Goal: Information Seeking & Learning: Learn about a topic

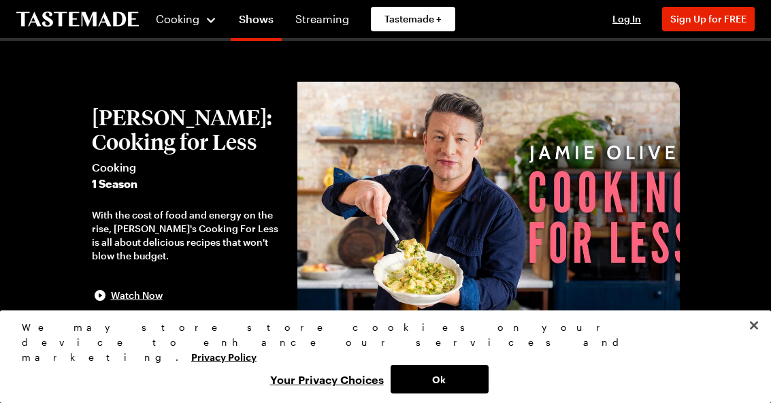
click at [761, 340] on button "Close" at bounding box center [754, 325] width 30 height 30
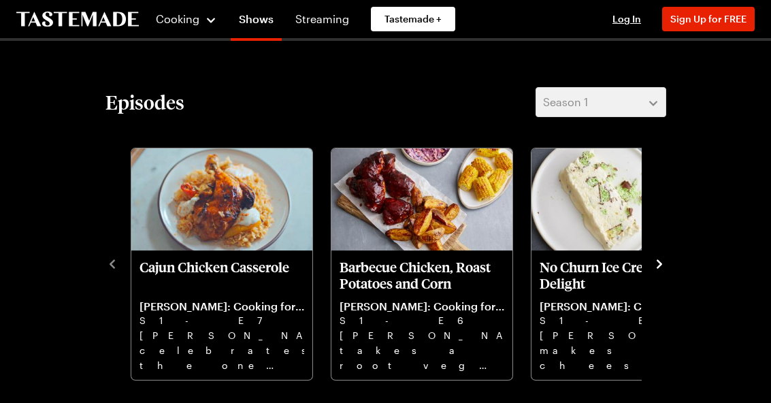
scroll to position [294, 0]
click at [656, 266] on icon "navigate to next item" at bounding box center [660, 264] width 14 height 14
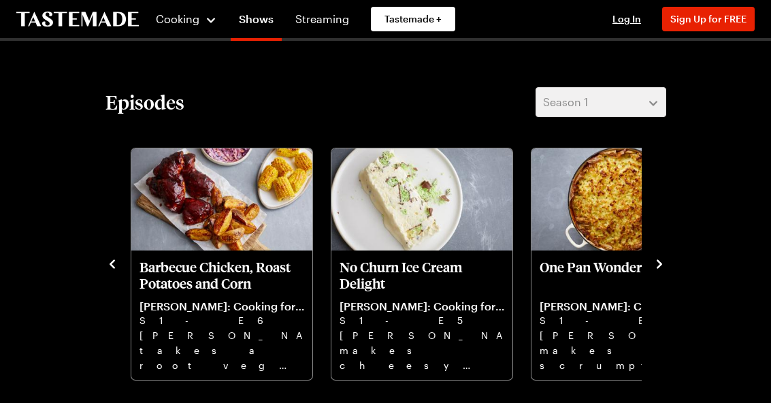
click at [667, 255] on div "Episodes Season 1 Cajun Chicken Casserole Jamie Oliver: Cooking for Less S1 - E…" at bounding box center [386, 234] width 588 height 294
click at [654, 270] on icon "navigate to next item" at bounding box center [660, 264] width 14 height 14
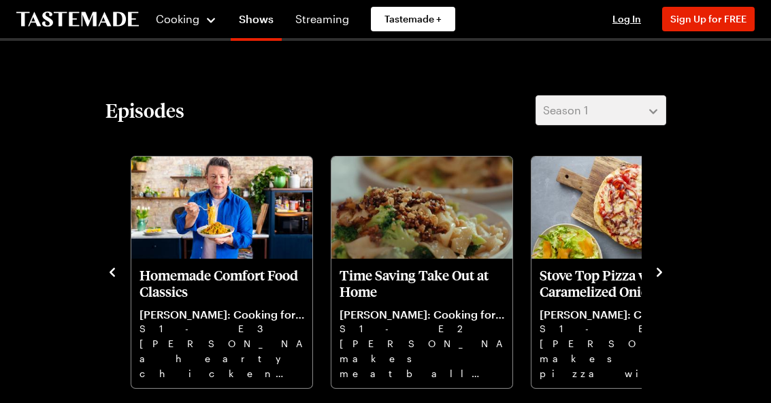
scroll to position [286, 0]
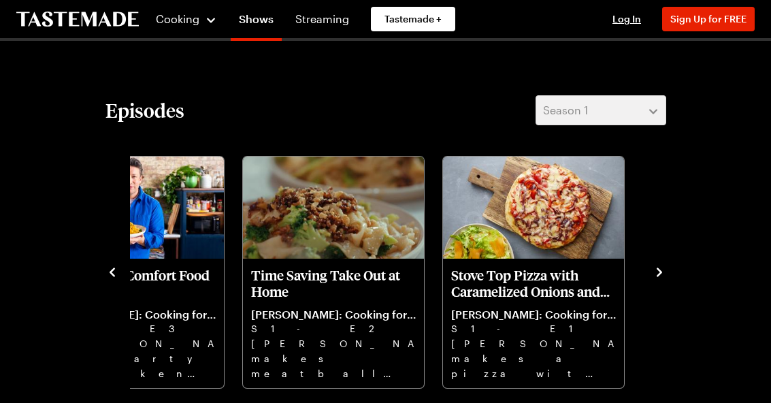
click at [659, 274] on icon "navigate to next item" at bounding box center [659, 272] width 5 height 9
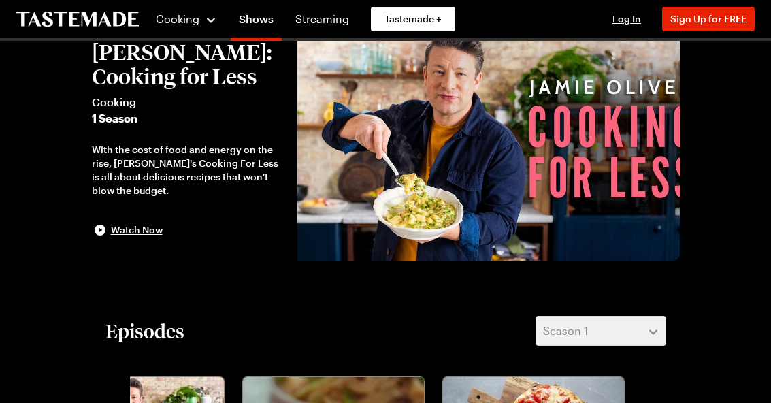
scroll to position [0, 0]
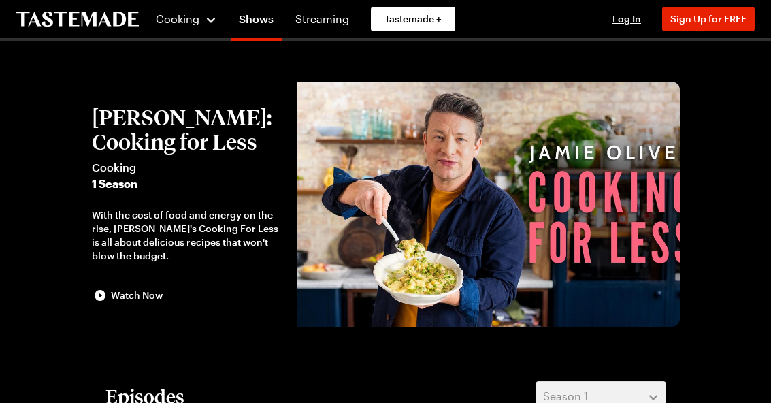
click at [711, 27] on button "Sign Up for FREE" at bounding box center [708, 19] width 93 height 25
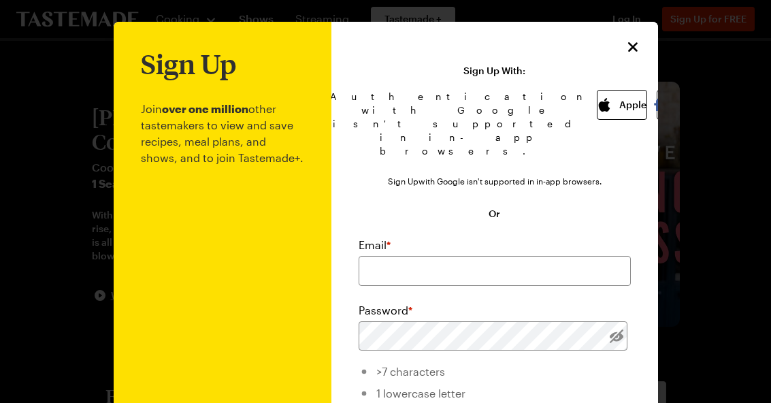
click at [597, 110] on button "Apple" at bounding box center [622, 105] width 50 height 30
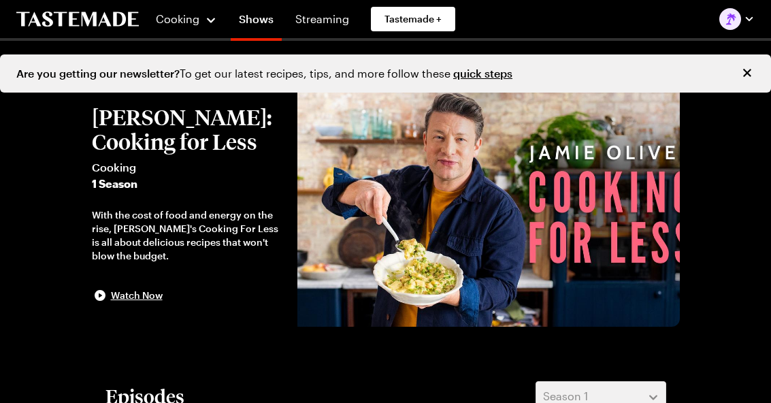
click at [485, 77] on link "quick steps" at bounding box center [482, 73] width 59 height 13
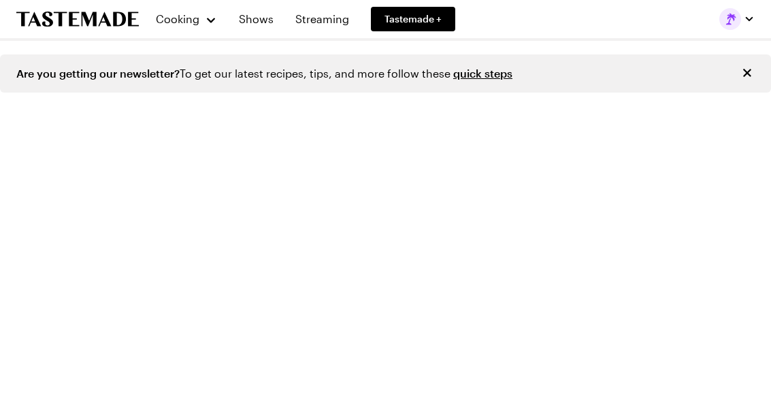
scroll to position [1817, 0]
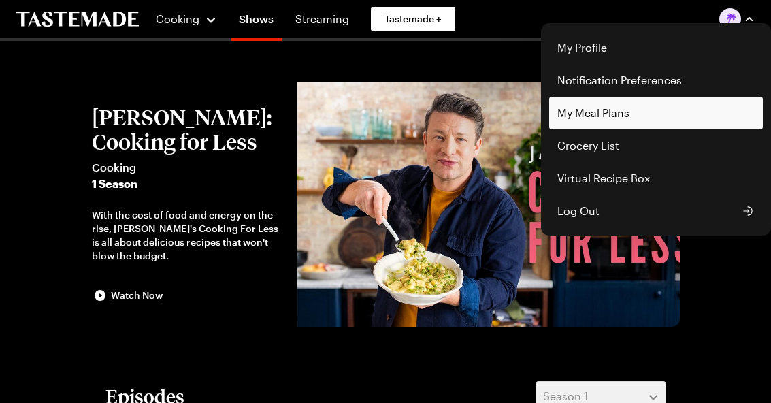
click at [613, 116] on link "My Meal Plans" at bounding box center [656, 113] width 214 height 33
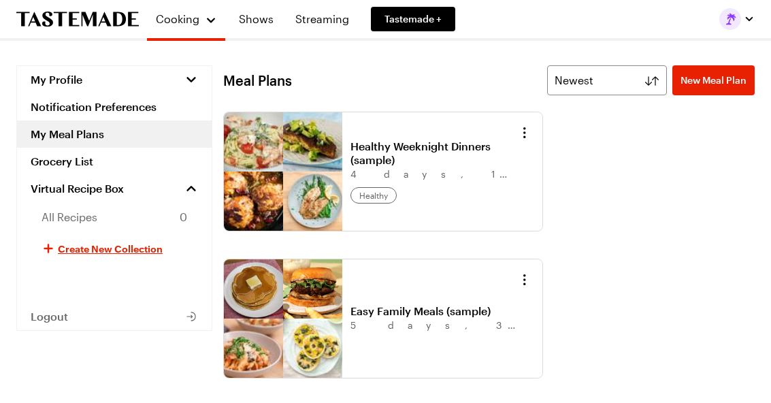
click at [186, 29] on button "Cooking" at bounding box center [186, 18] width 62 height 27
click at [191, 76] on link "Recipes" at bounding box center [206, 72] width 103 height 30
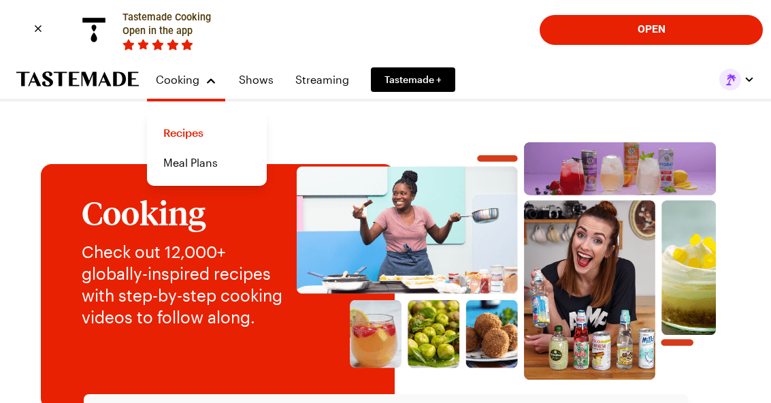
click at [187, 140] on link "Recipes" at bounding box center [206, 133] width 103 height 30
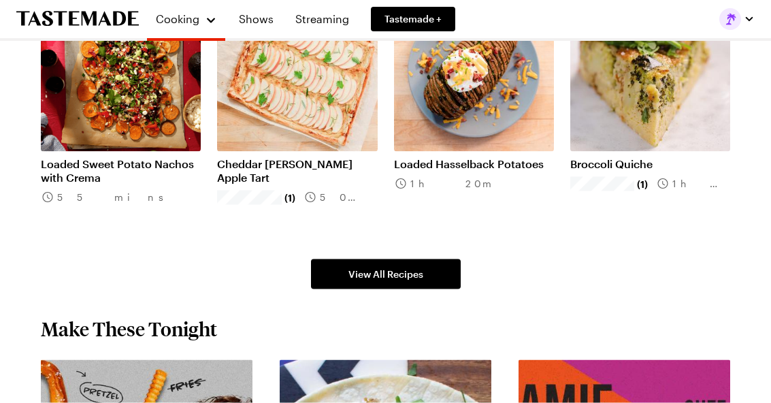
scroll to position [802, 0]
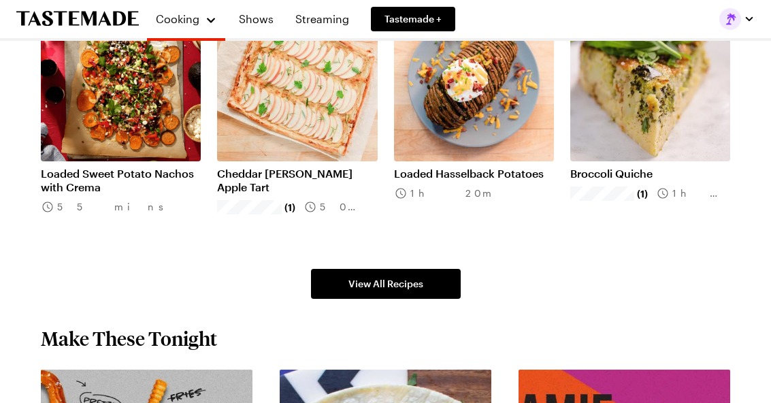
click at [381, 285] on span "View All Recipes" at bounding box center [386, 284] width 75 height 14
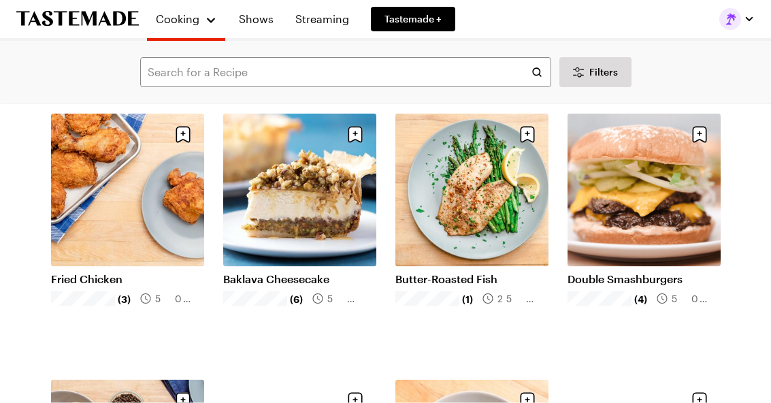
scroll to position [1212, 0]
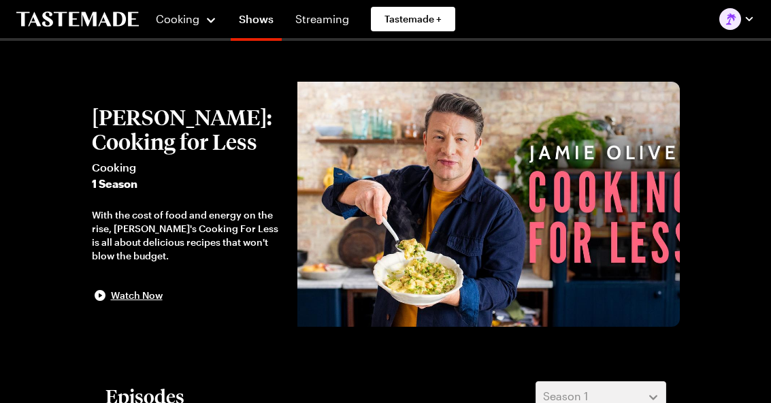
click at [176, 24] on span "Cooking" at bounding box center [178, 18] width 44 height 13
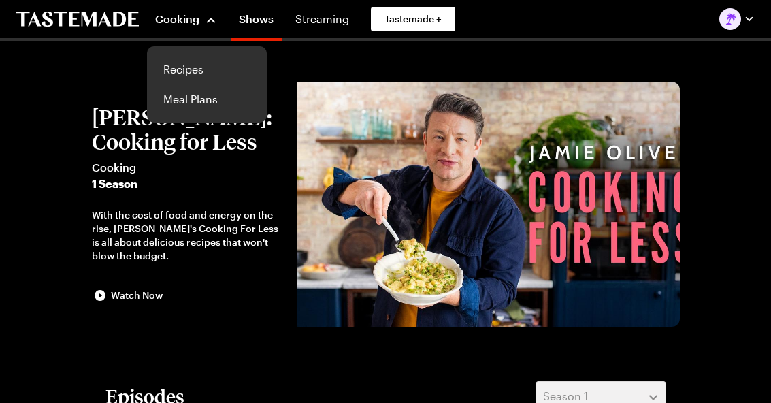
click at [191, 70] on link "Recipes" at bounding box center [206, 69] width 103 height 30
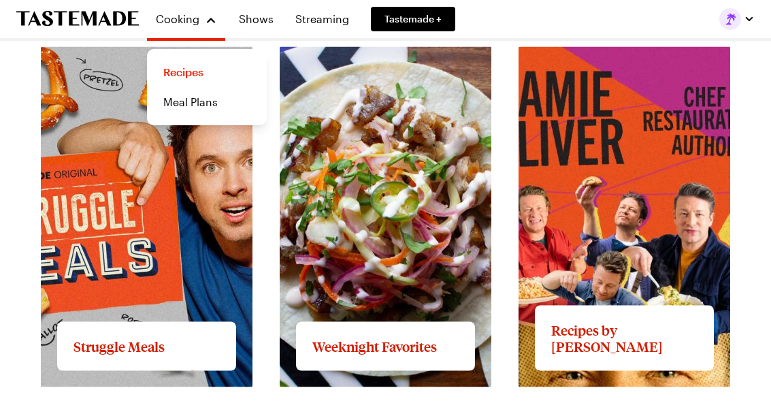
scroll to position [1123, 0]
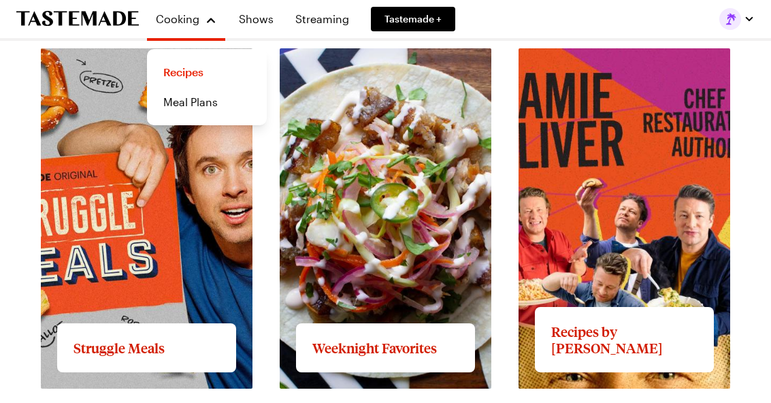
click at [641, 79] on link "View full content for Recipes by [PERSON_NAME]" at bounding box center [600, 64] width 163 height 29
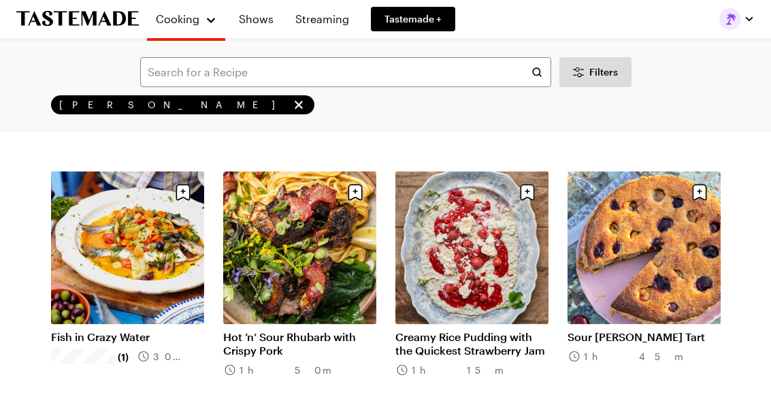
scroll to position [1455, 0]
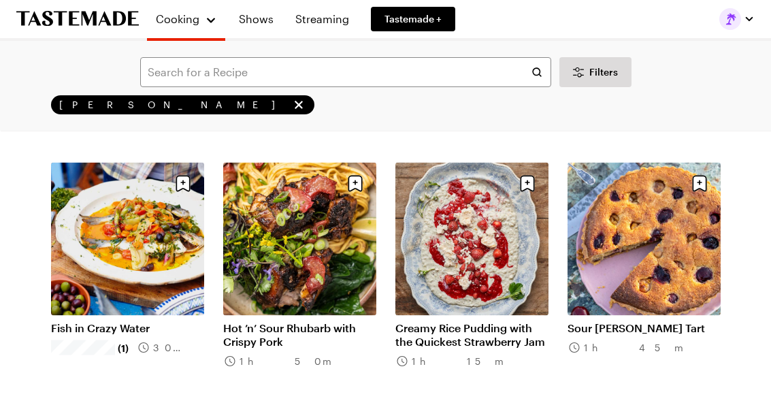
click at [624, 335] on link "Sour [PERSON_NAME] Tart" at bounding box center [644, 328] width 153 height 14
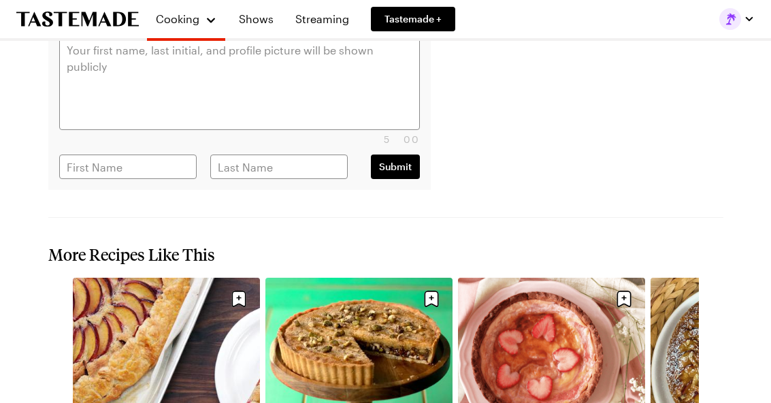
type textarea "x"
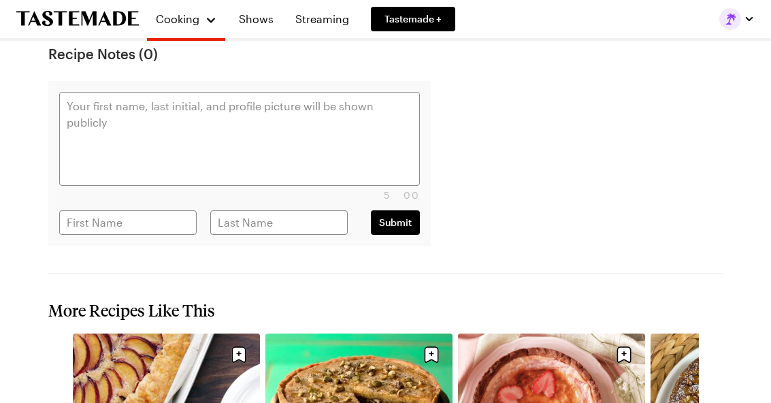
scroll to position [1200, 0]
